Goal: Check status: Check status

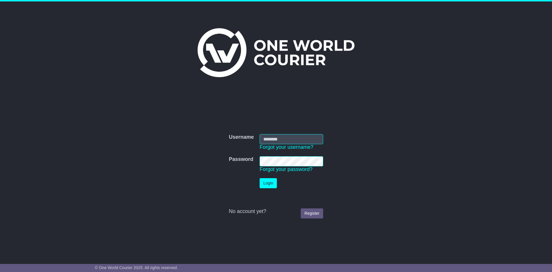
type input "**********"
click at [265, 180] on button "Login" at bounding box center [267, 183] width 17 height 10
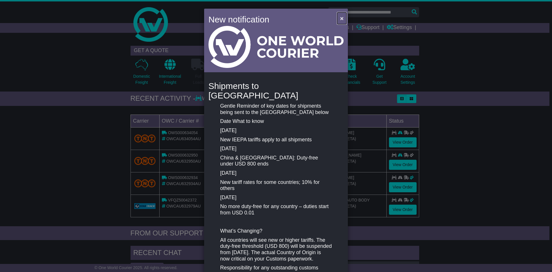
click at [343, 17] on button "×" at bounding box center [341, 18] width 9 height 12
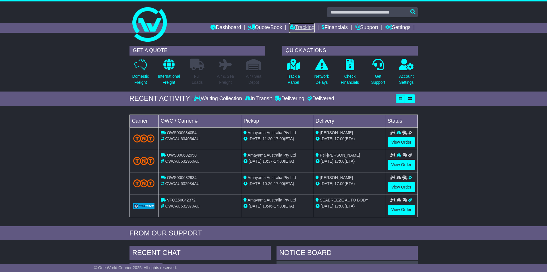
click at [290, 27] on link "Tracking" at bounding box center [301, 28] width 25 height 10
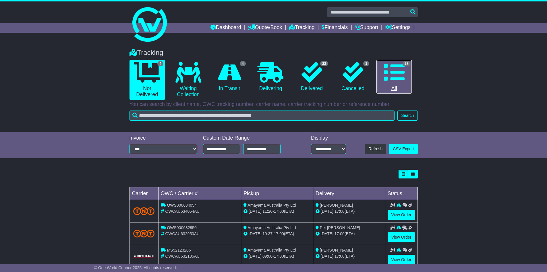
click at [409, 75] on link "27 All" at bounding box center [394, 77] width 35 height 34
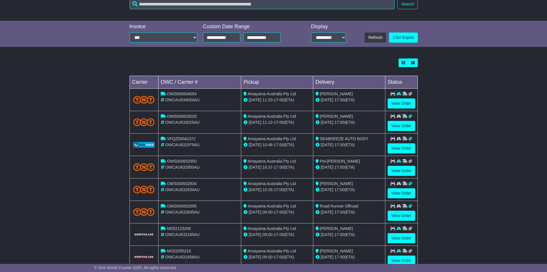
scroll to position [144, 0]
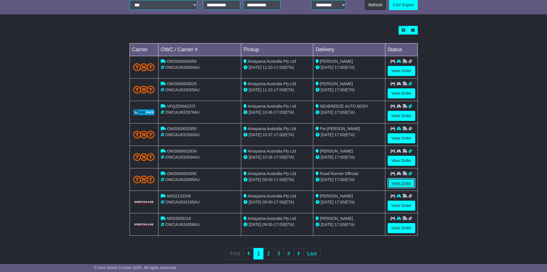
click at [399, 181] on link "View Order" at bounding box center [402, 183] width 28 height 10
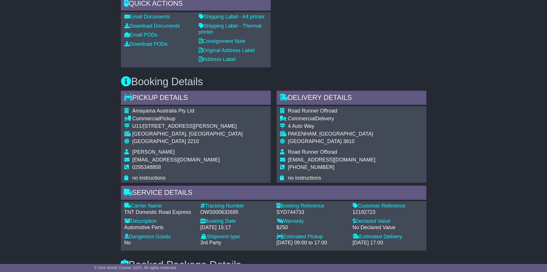
scroll to position [259, 0]
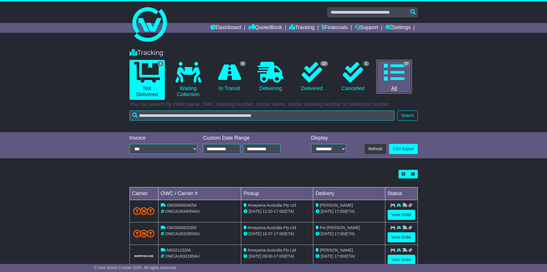
click at [393, 85] on link "27 All" at bounding box center [394, 77] width 35 height 34
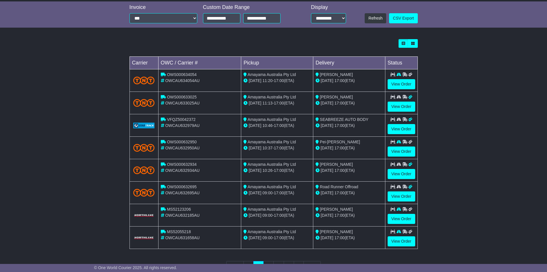
scroll to position [144, 0]
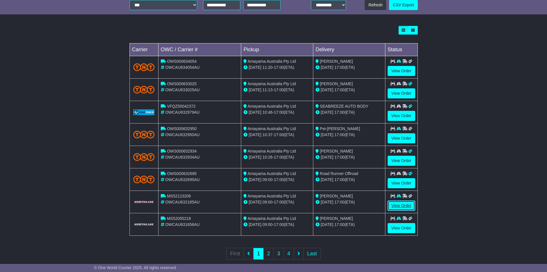
click at [392, 205] on link "View Order" at bounding box center [402, 205] width 28 height 10
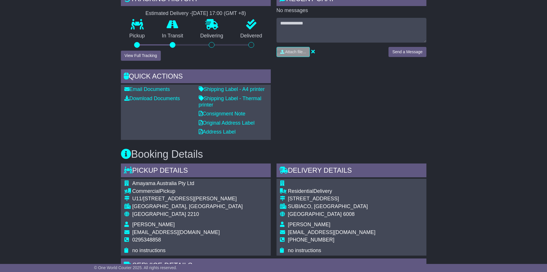
scroll to position [201, 0]
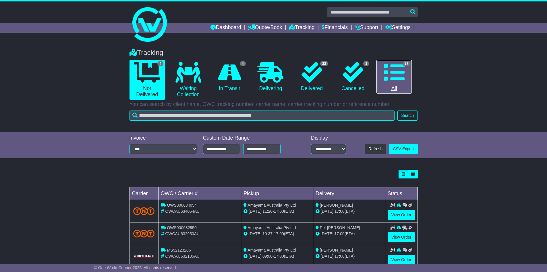
click at [407, 75] on link "27 All" at bounding box center [394, 77] width 35 height 34
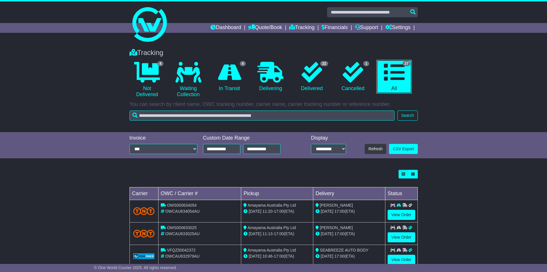
scroll to position [144, 0]
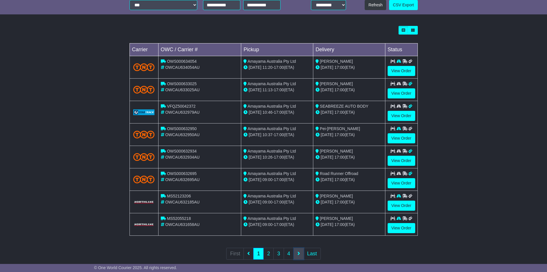
click at [299, 254] on icon at bounding box center [299, 252] width 3 height 5
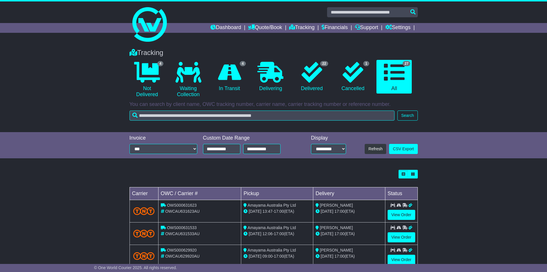
scroll to position [86, 0]
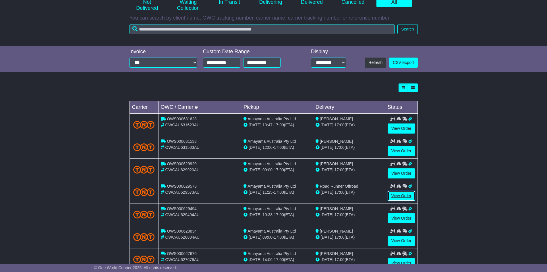
click at [394, 195] on link "View Order" at bounding box center [402, 196] width 28 height 10
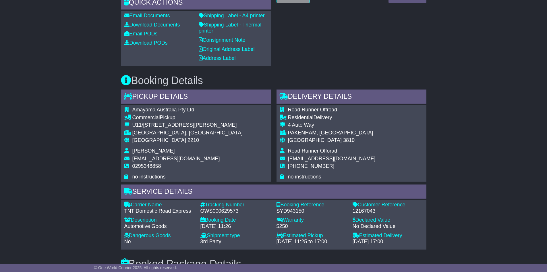
scroll to position [287, 0]
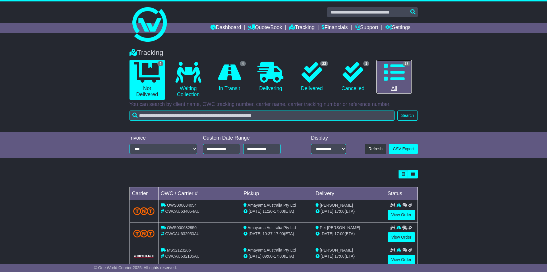
click at [402, 81] on icon at bounding box center [394, 72] width 21 height 21
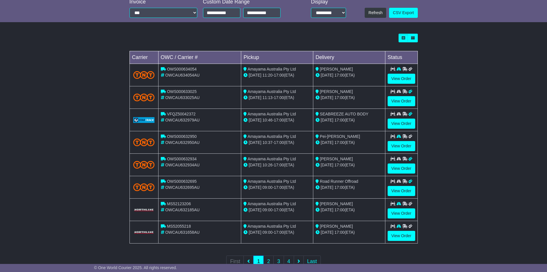
scroll to position [153, 0]
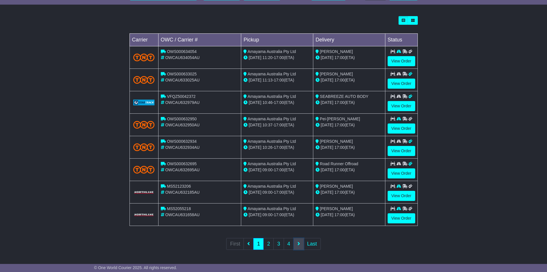
click at [298, 246] on icon at bounding box center [299, 243] width 3 height 5
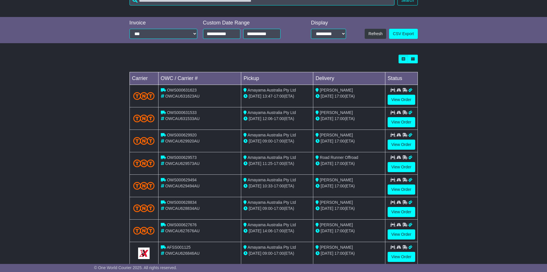
scroll to position [144, 0]
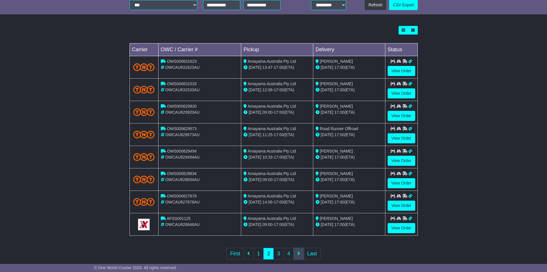
click at [298, 250] on link at bounding box center [299, 253] width 10 height 12
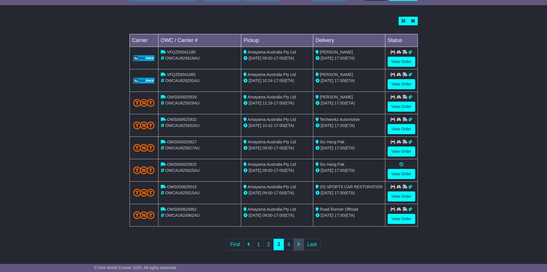
scroll to position [153, 0]
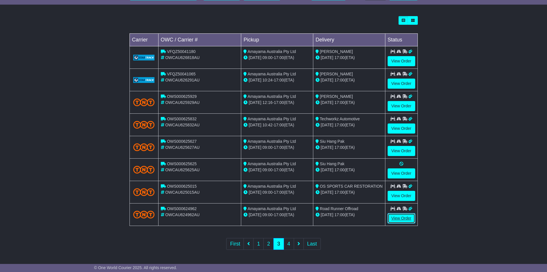
click at [400, 219] on link "View Order" at bounding box center [402, 218] width 28 height 10
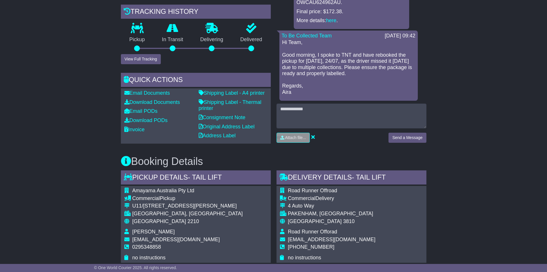
scroll to position [287, 0]
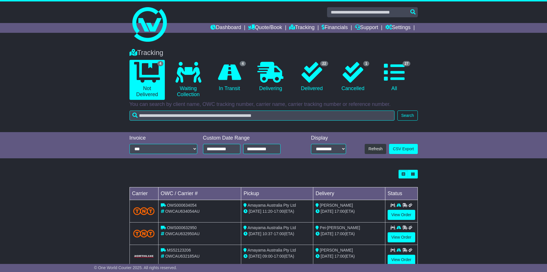
scroll to position [38, 0]
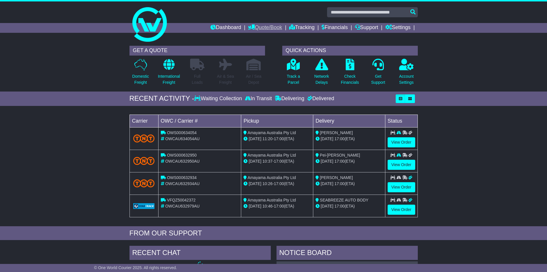
click at [268, 28] on link "Quote/Book" at bounding box center [265, 28] width 34 height 10
click at [259, 37] on link "Domestic" at bounding box center [271, 37] width 45 height 6
click at [306, 30] on link "Tracking" at bounding box center [301, 28] width 25 height 10
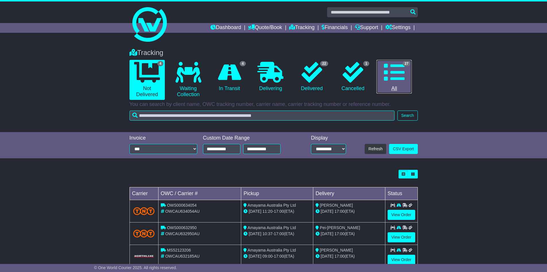
click at [387, 69] on icon at bounding box center [394, 72] width 21 height 21
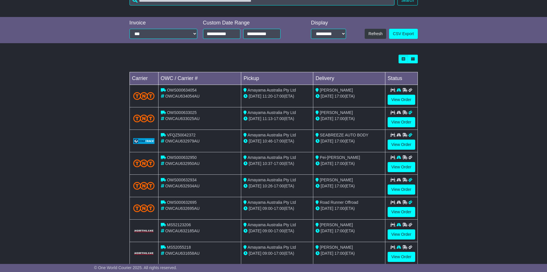
scroll to position [144, 0]
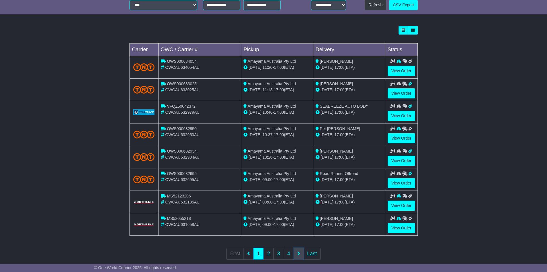
click at [296, 250] on link at bounding box center [299, 253] width 10 height 12
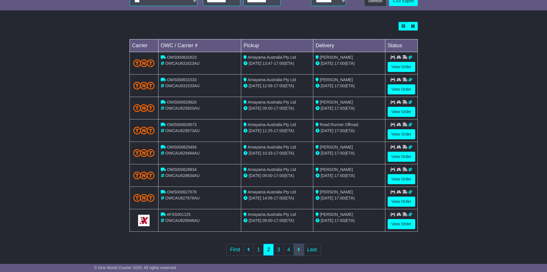
scroll to position [153, 0]
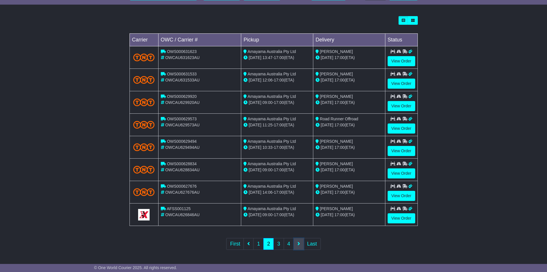
click at [297, 240] on link at bounding box center [299, 244] width 10 height 12
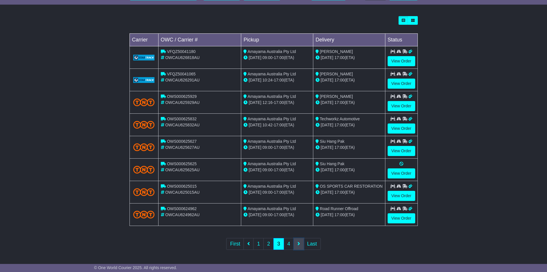
click at [301, 244] on link at bounding box center [299, 244] width 10 height 12
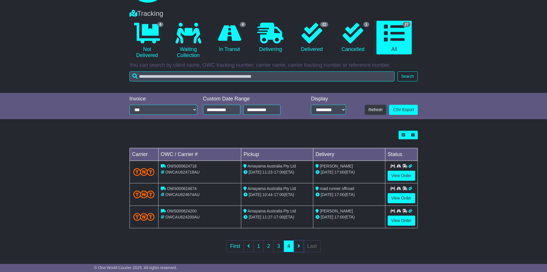
scroll to position [41, 0]
